Goal: Find specific page/section

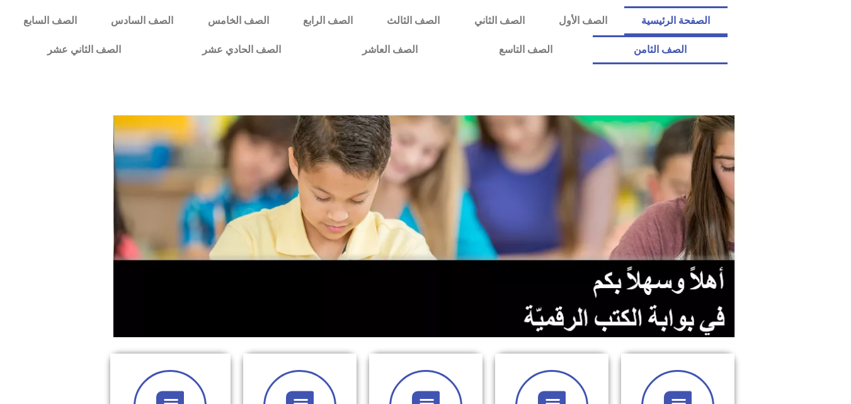
click at [592, 35] on link "الصف الثامن" at bounding box center [659, 49] width 134 height 29
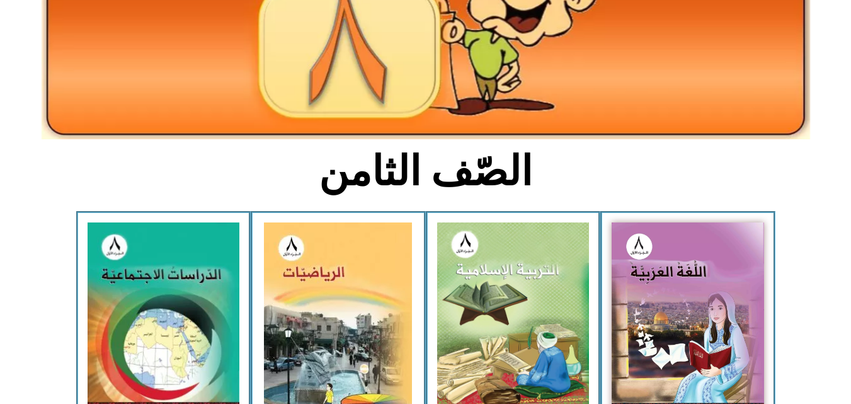
scroll to position [186, 0]
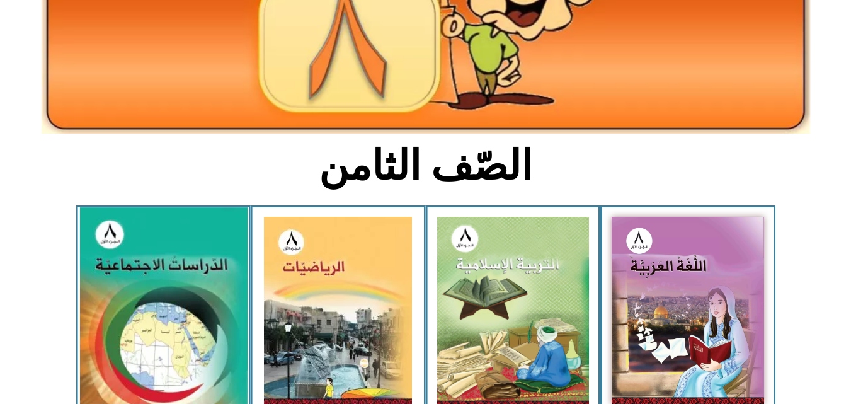
click at [131, 275] on img at bounding box center [162, 310] width 167 height 206
click at [154, 315] on img at bounding box center [162, 310] width 167 height 206
click at [140, 305] on img at bounding box center [162, 310] width 167 height 206
